Goal: Navigation & Orientation: Find specific page/section

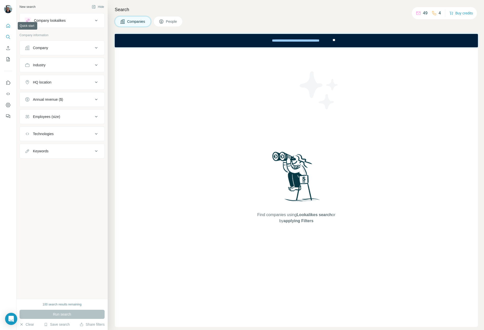
click at [8, 28] on button "Quick start" at bounding box center [8, 25] width 8 height 9
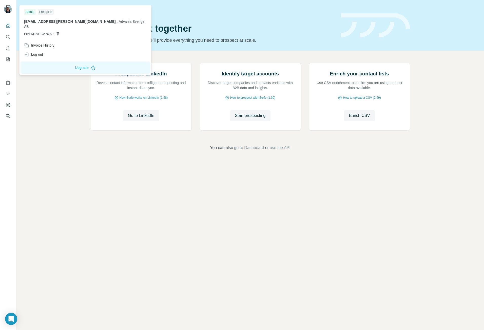
click at [6, 10] on img at bounding box center [8, 9] width 8 height 8
click at [57, 41] on div "Invoice History" at bounding box center [85, 45] width 129 height 9
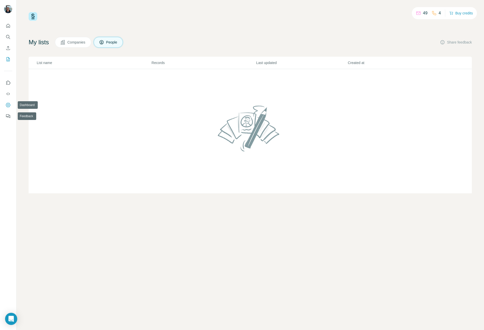
click at [8, 108] on button "Dashboard" at bounding box center [8, 104] width 8 height 9
